Goal: Task Accomplishment & Management: Manage account settings

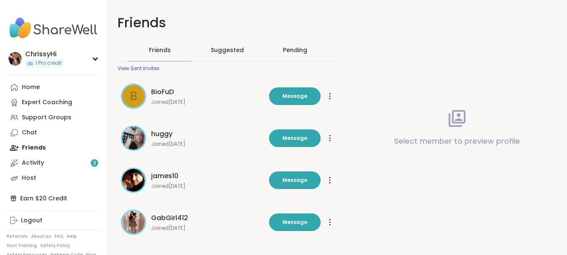
click at [329, 95] on icon at bounding box center [330, 96] width 2 height 7
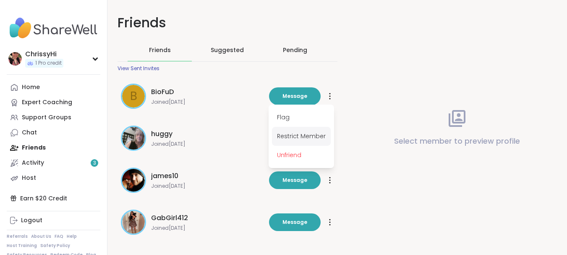
click at [303, 134] on div "Restrict Member" at bounding box center [301, 136] width 59 height 19
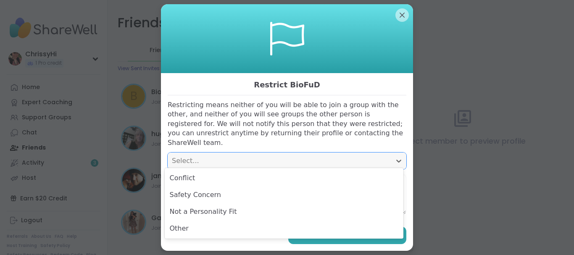
click at [273, 156] on div "Select..." at bounding box center [279, 161] width 215 height 10
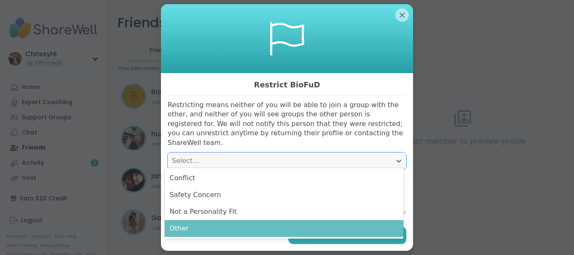
click at [232, 229] on div "Other" at bounding box center [284, 228] width 239 height 17
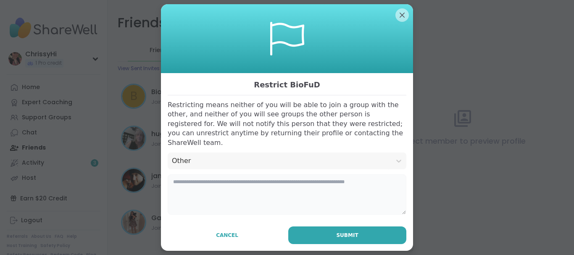
click at [239, 181] on textarea at bounding box center [287, 194] width 239 height 40
click at [306, 226] on button "Submit" at bounding box center [347, 235] width 118 height 18
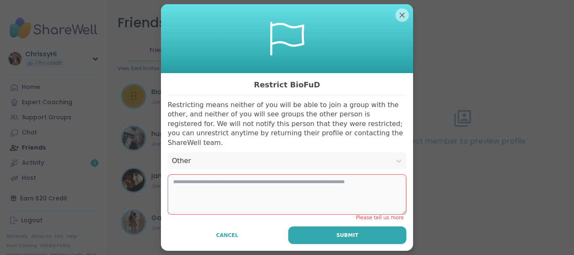
click at [294, 196] on textarea at bounding box center [287, 194] width 239 height 40
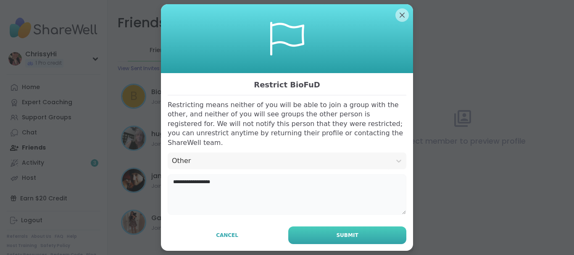
type textarea "**********"
click at [346, 231] on span "Submit" at bounding box center [347, 235] width 22 height 8
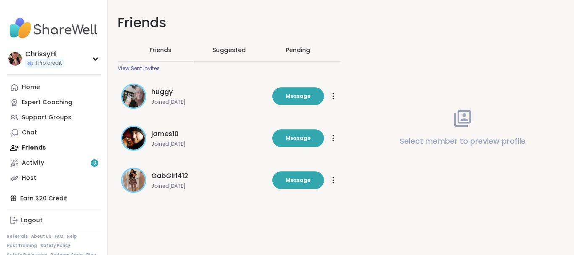
click at [410, 51] on div "Select member to preview profile" at bounding box center [462, 127] width 223 height 255
